Goal: Information Seeking & Learning: Learn about a topic

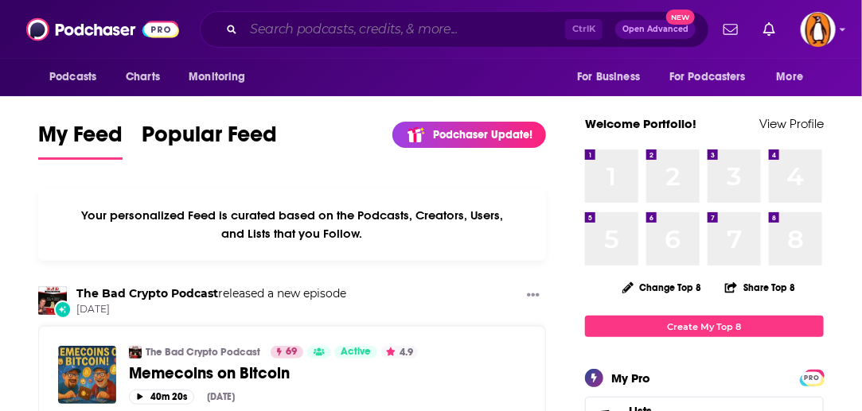
click at [304, 28] on input "Search podcasts, credits, & more..." at bounding box center [403, 29] width 321 height 25
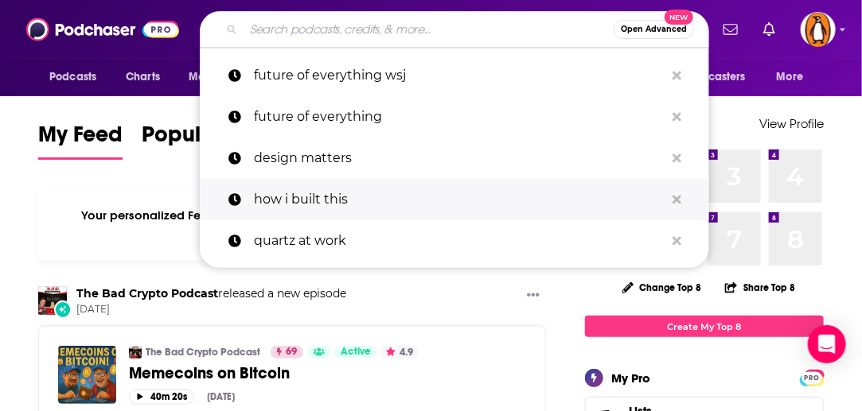
click at [284, 200] on p "how i built this" at bounding box center [459, 199] width 411 height 41
type input "how i built this"
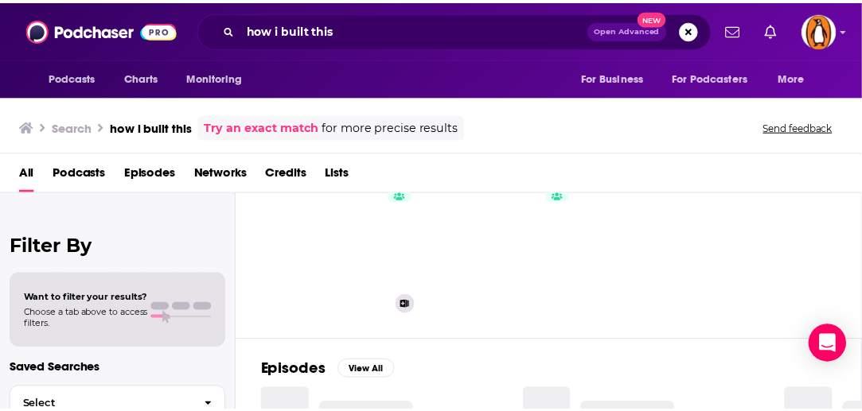
scroll to position [76, 0]
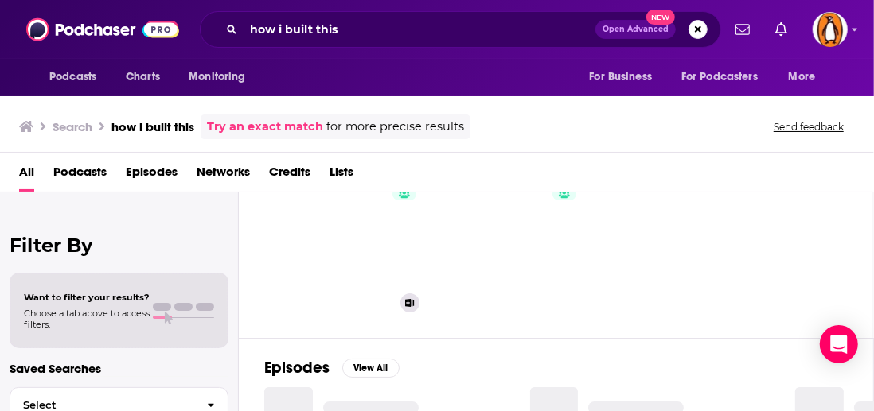
click at [372, 280] on link "87 How I Built This with [PERSON_NAME]" at bounding box center [349, 242] width 154 height 154
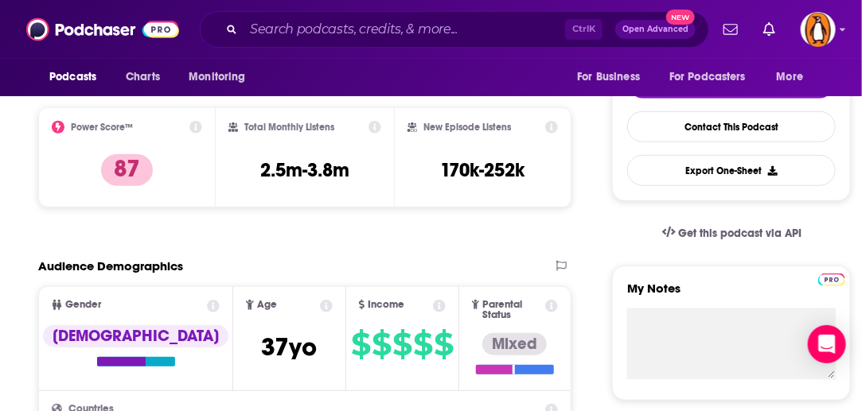
scroll to position [380, 0]
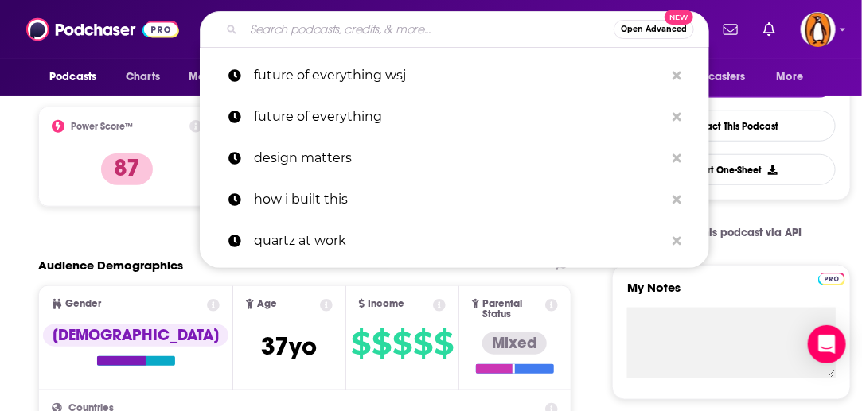
click at [336, 28] on input "Search podcasts, credits, & more..." at bounding box center [428, 29] width 370 height 25
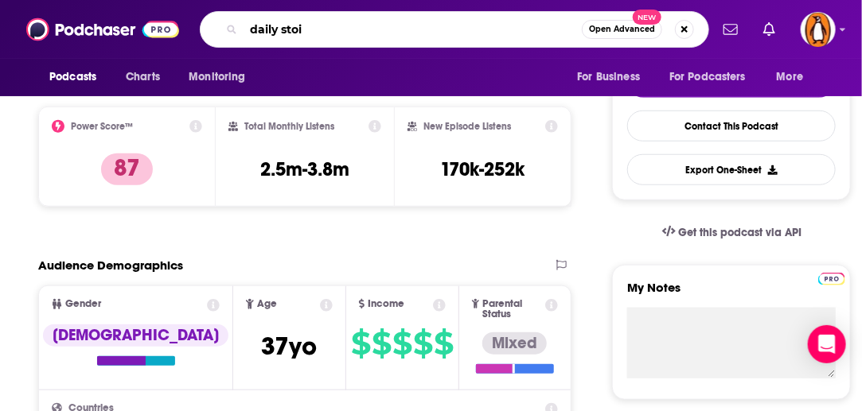
type input "daily stoic"
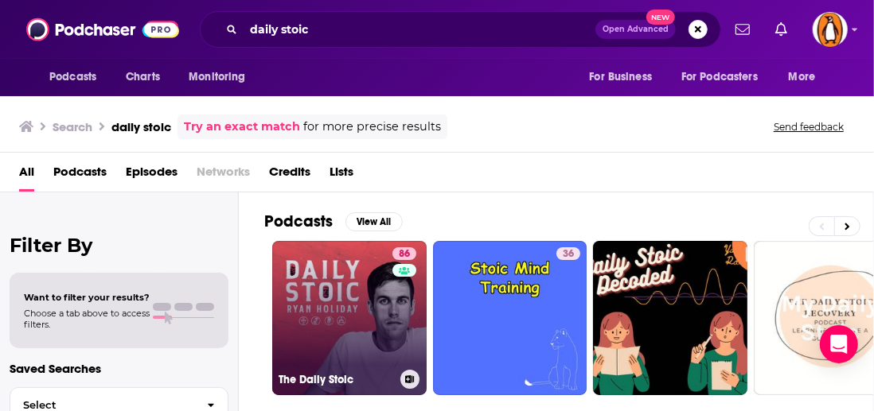
click at [360, 292] on link "86 The Daily Stoic" at bounding box center [349, 318] width 154 height 154
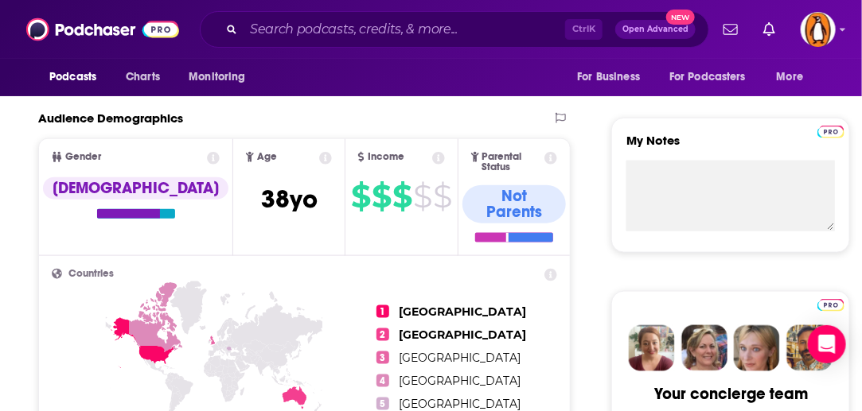
scroll to position [535, 0]
